Goal: Transaction & Acquisition: Subscribe to service/newsletter

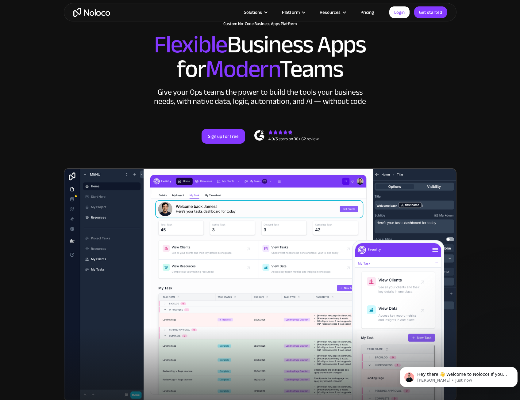
click at [35, 170] on section "New: Connect Noloco to Stripe Custom No-Code Business Apps Platform Flexible Bu…" at bounding box center [260, 208] width 520 height 478
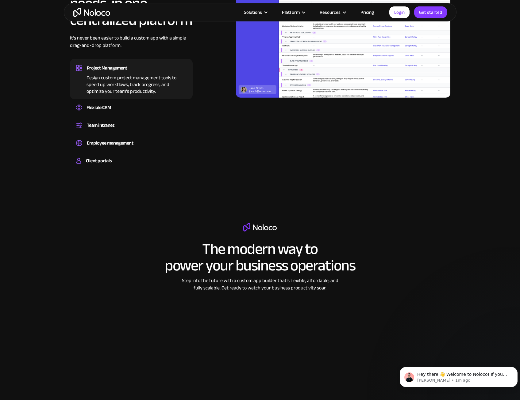
scroll to position [644, 0]
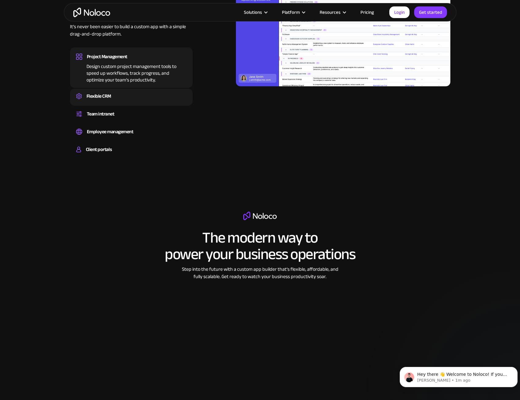
click at [121, 94] on div "Flexible CRM" at bounding box center [131, 96] width 110 height 9
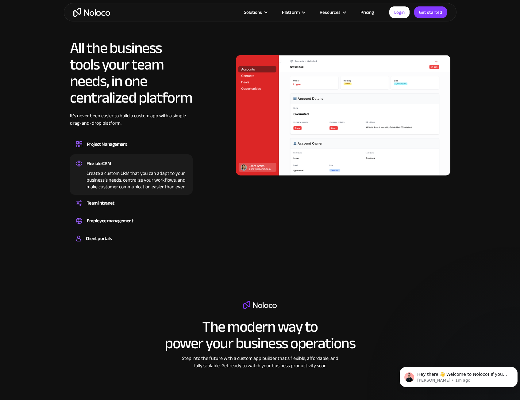
scroll to position [552, 0]
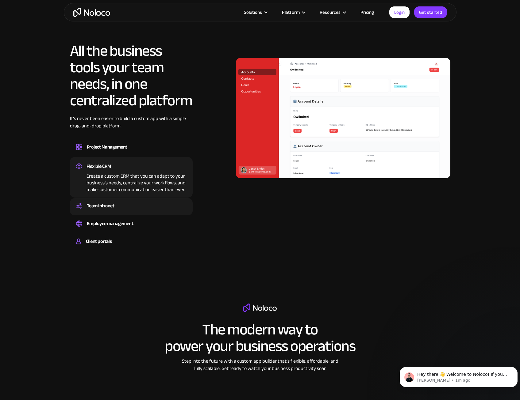
click at [125, 205] on div "Team intranet" at bounding box center [131, 205] width 110 height 9
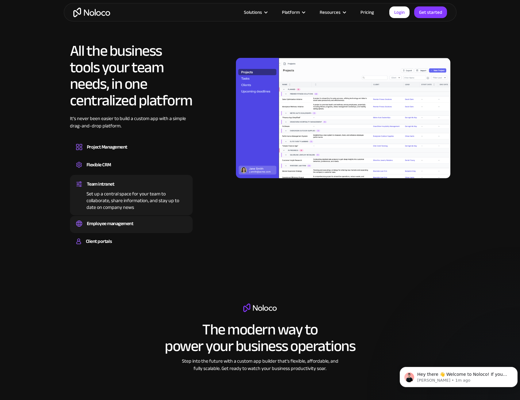
click at [125, 228] on div "Employee management" at bounding box center [110, 223] width 47 height 9
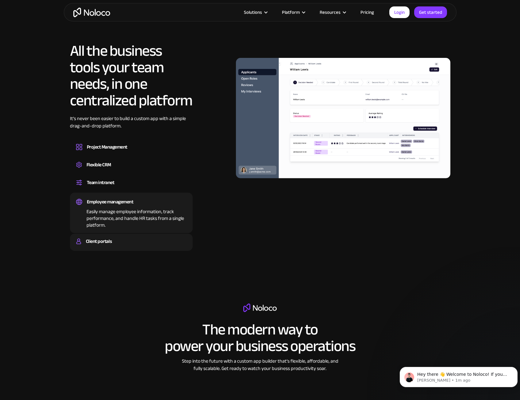
click at [124, 241] on div "Client portals" at bounding box center [131, 241] width 110 height 9
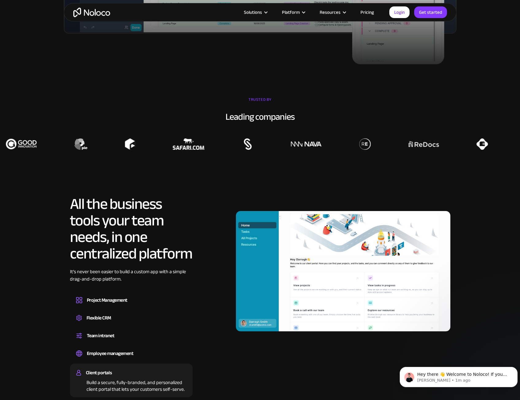
scroll to position [460, 0]
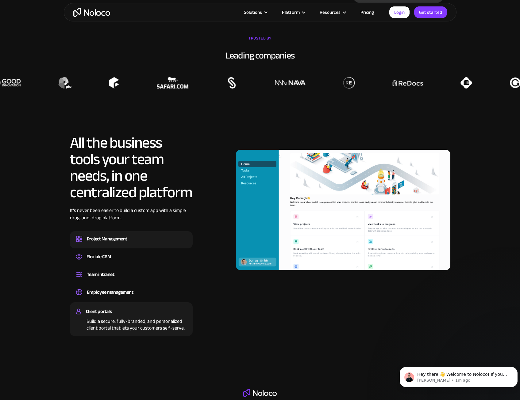
click at [125, 246] on div "Project Management Design custom project management tools to speed up workflows…" at bounding box center [131, 239] width 123 height 17
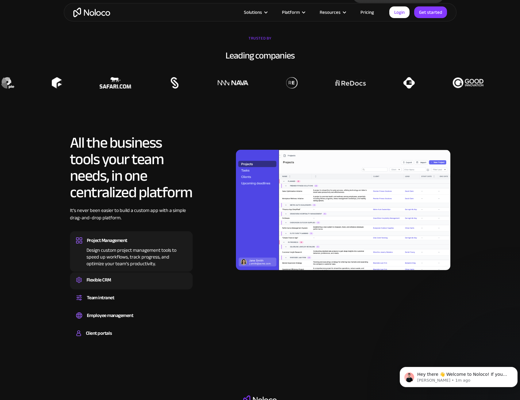
click at [99, 275] on div "Flexible CRM Create a custom CRM that you can adapt to your business’s needs, c…" at bounding box center [131, 281] width 123 height 17
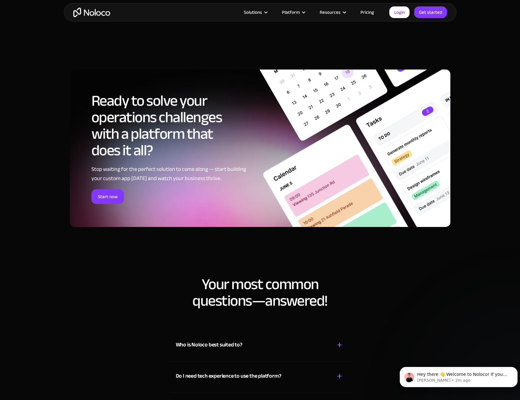
scroll to position [2909, 0]
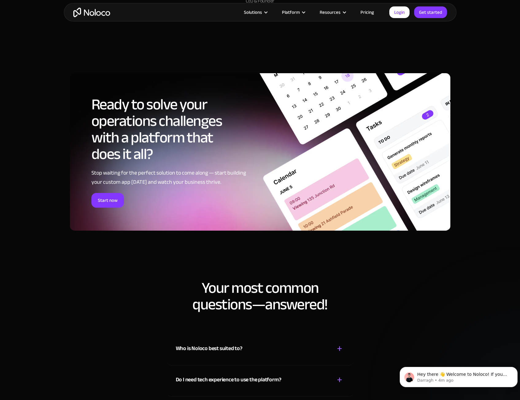
click at [368, 13] on link "Pricing" at bounding box center [367, 12] width 29 height 8
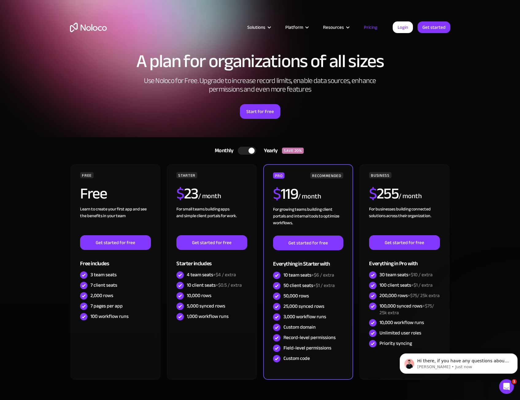
click at [105, 27] on img "home" at bounding box center [88, 28] width 37 height 10
